Goal: Task Accomplishment & Management: Complete application form

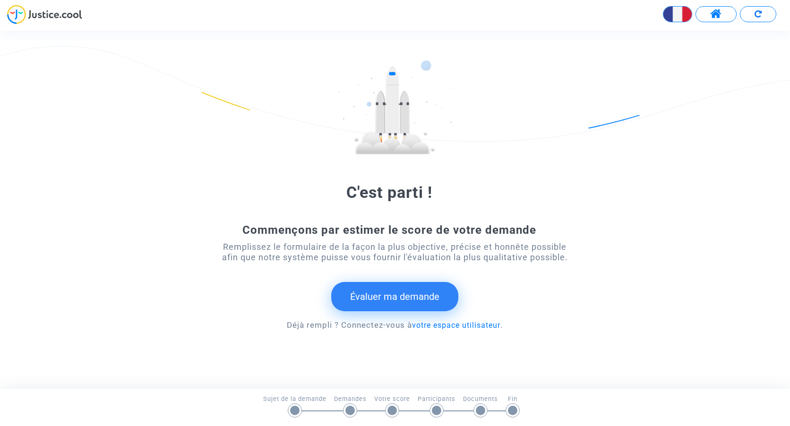
click at [408, 289] on button "Évaluer ma demande" at bounding box center [394, 296] width 127 height 29
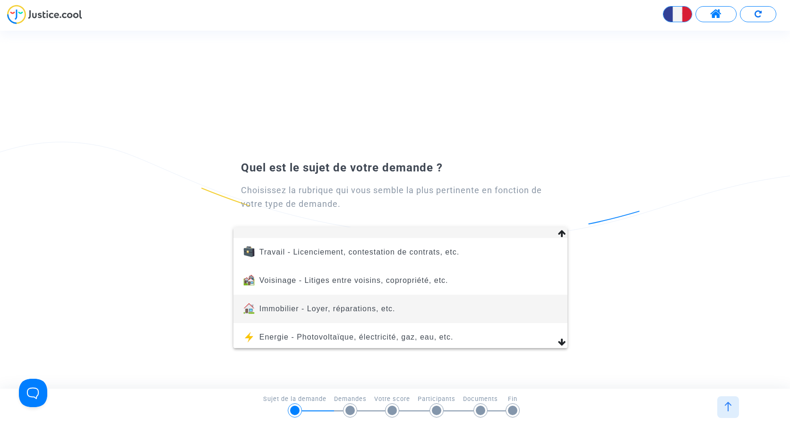
scroll to position [47, 0]
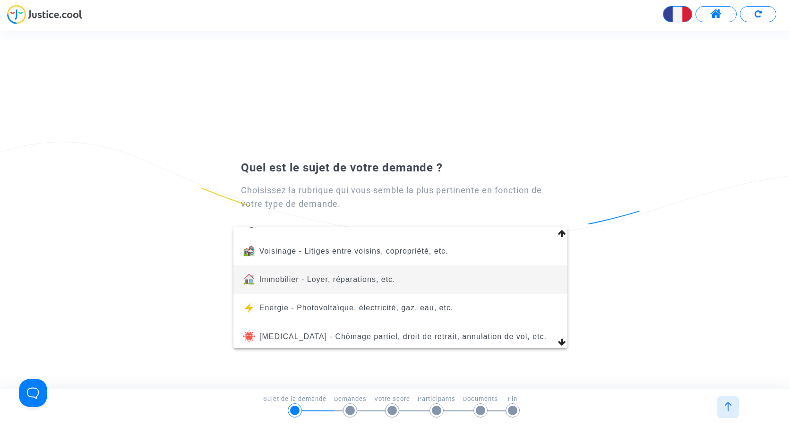
click at [323, 282] on span "Immobilier - Loyer, réparations, etc." at bounding box center [328, 280] width 136 height 8
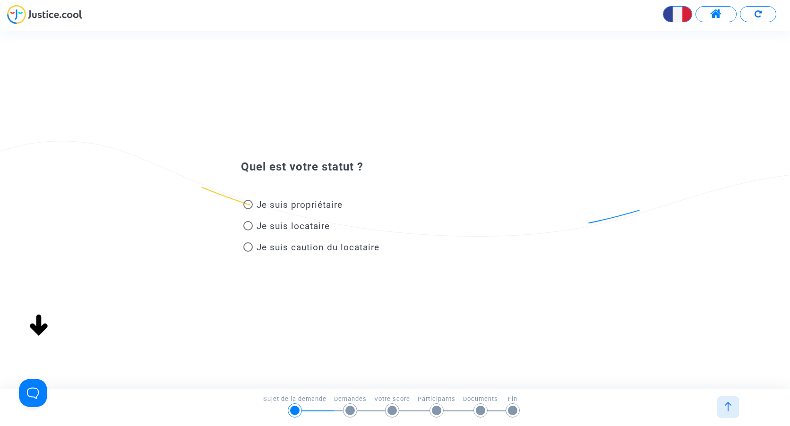
click at [249, 207] on span at bounding box center [247, 204] width 9 height 9
click at [248, 209] on input "Je suis propriétaire" at bounding box center [248, 209] width 0 height 0
radio input "true"
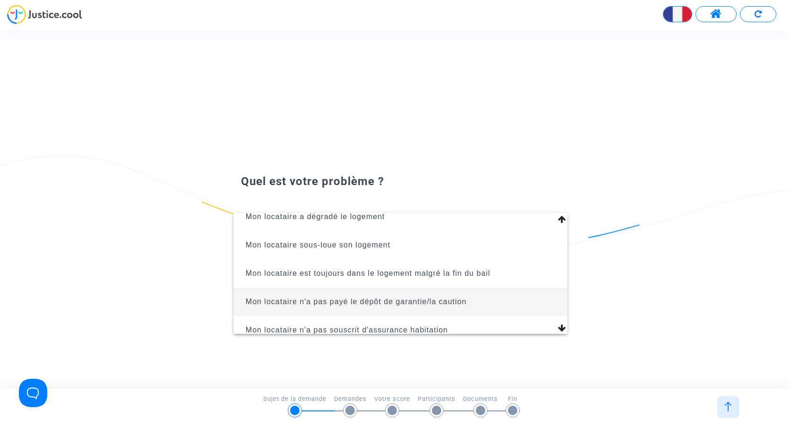
scroll to position [78, 0]
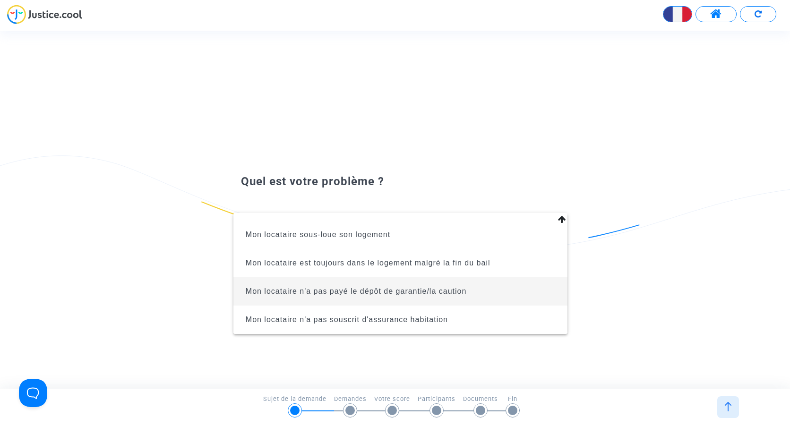
click at [383, 297] on span "Mon locataire n'a pas payé le dépôt de garantie/la caution" at bounding box center [400, 292] width 319 height 28
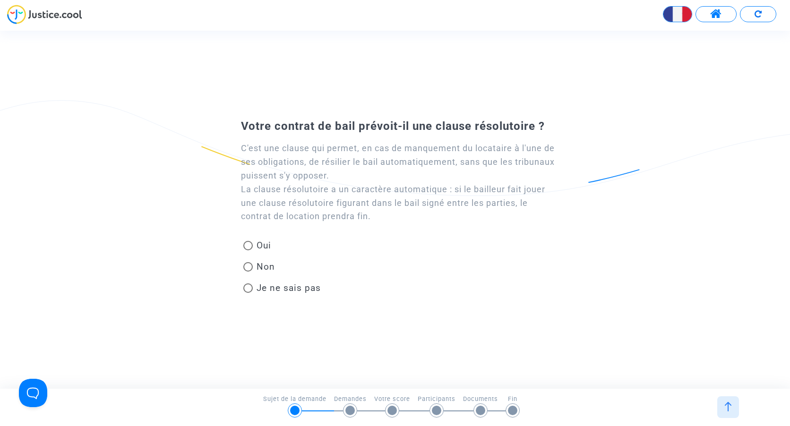
click at [254, 243] on span "Oui" at bounding box center [262, 245] width 18 height 13
click at [248, 251] on input "Oui" at bounding box center [248, 251] width 0 height 0
radio input "true"
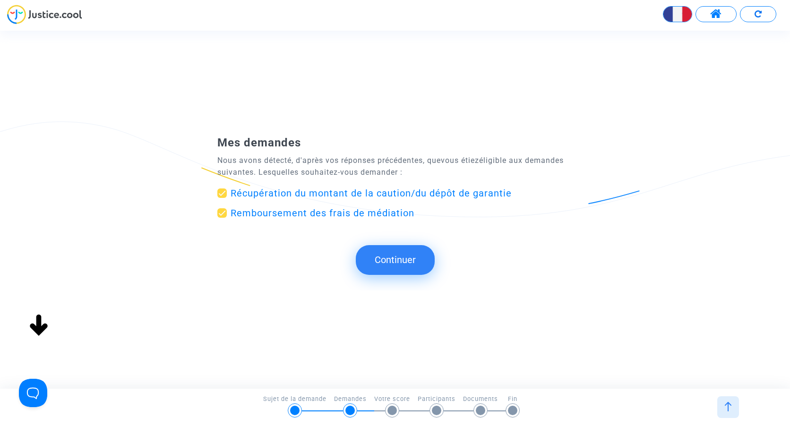
click at [388, 258] on button "Continuer" at bounding box center [395, 259] width 79 height 29
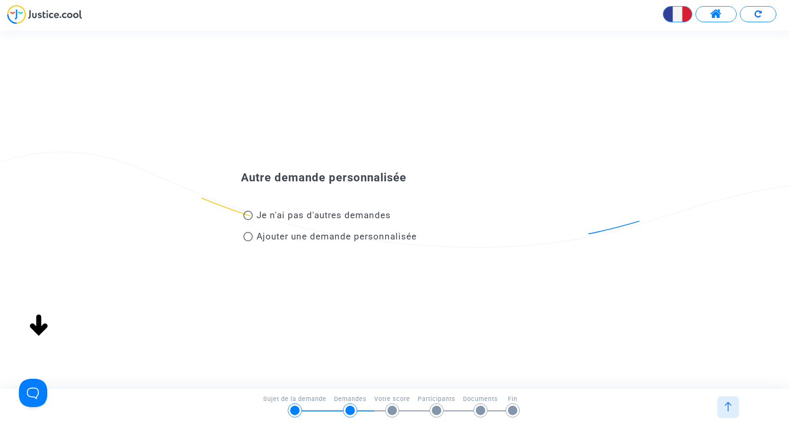
click at [335, 217] on span "Je n'ai pas d'autres demandes" at bounding box center [324, 215] width 134 height 11
click at [248, 220] on input "Je n'ai pas d'autres demandes" at bounding box center [248, 220] width 0 height 0
radio input "true"
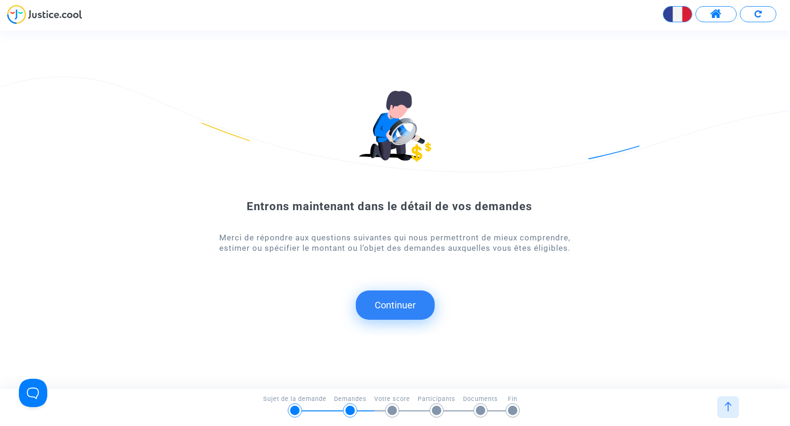
click at [396, 297] on button "Continuer" at bounding box center [395, 305] width 79 height 29
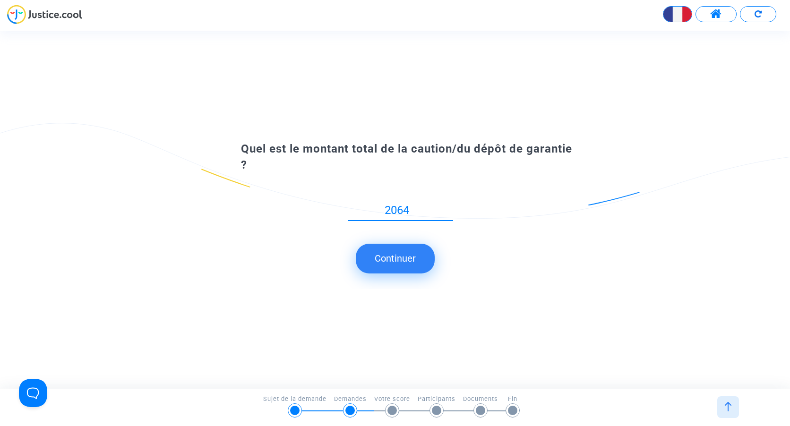
type input "2064"
click at [413, 260] on button "Continuer" at bounding box center [395, 258] width 79 height 29
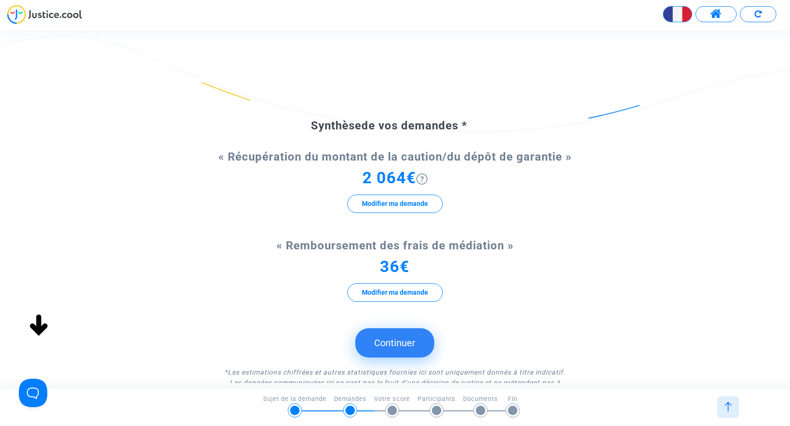
drag, startPoint x: 399, startPoint y: 335, endPoint x: 492, endPoint y: 320, distance: 94.0
click at [486, 321] on form "Synthèse de vos demandes * « Récupération du montant de la caution/du dépôt de …" at bounding box center [395, 264] width 356 height 291
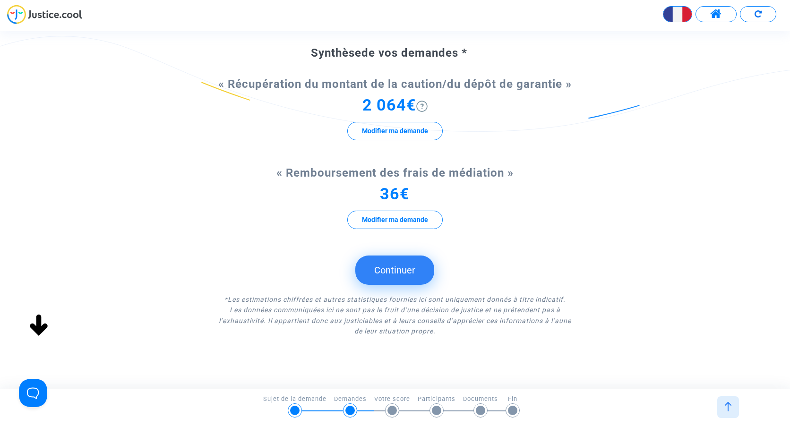
scroll to position [82, 0]
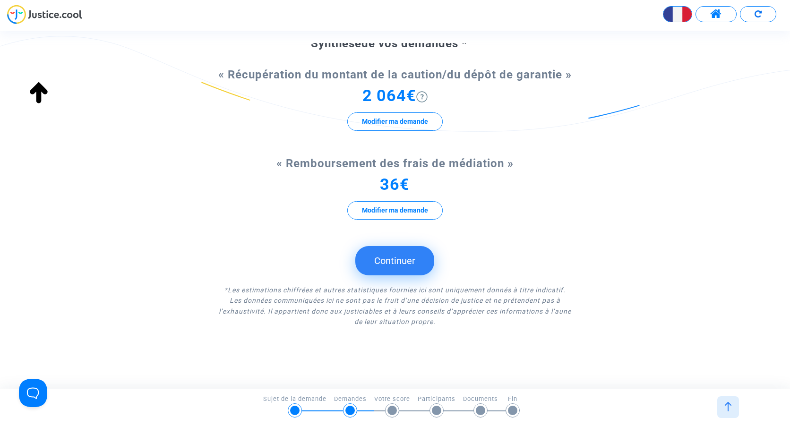
click at [409, 272] on button "Continuer" at bounding box center [395, 260] width 79 height 29
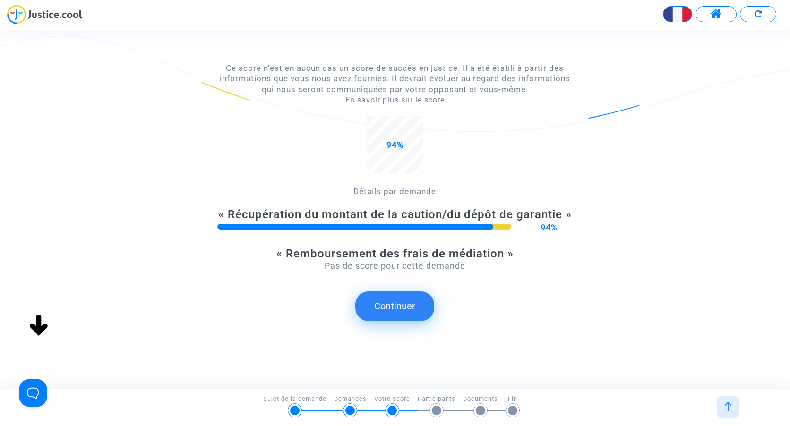
scroll to position [92, 0]
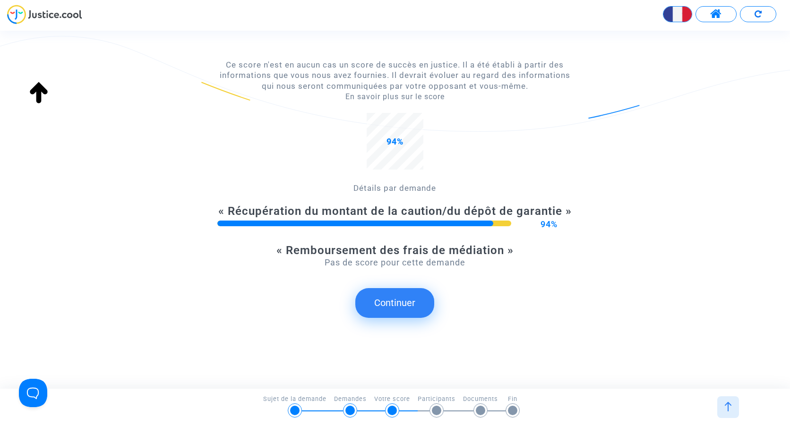
click at [425, 300] on button "Continuer" at bounding box center [395, 302] width 79 height 29
